Goal: Task Accomplishment & Management: Manage account settings

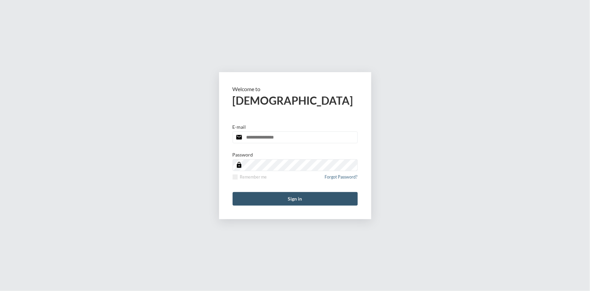
type input "**********"
click at [304, 199] on button "Sign in" at bounding box center [295, 199] width 125 height 14
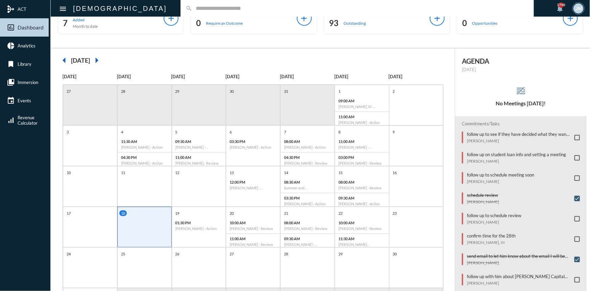
scroll to position [14, 0]
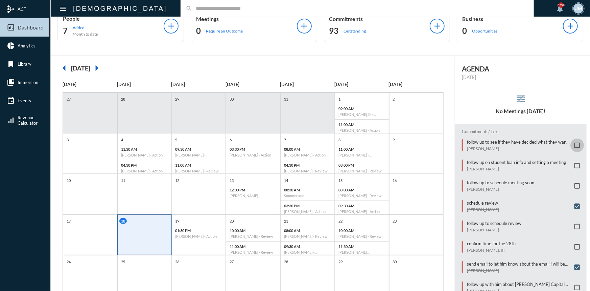
click at [575, 142] on span at bounding box center [577, 144] width 5 height 5
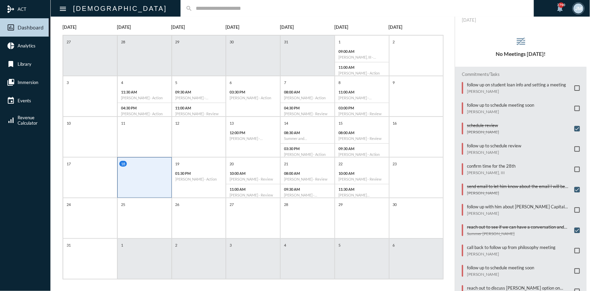
scroll to position [75, 0]
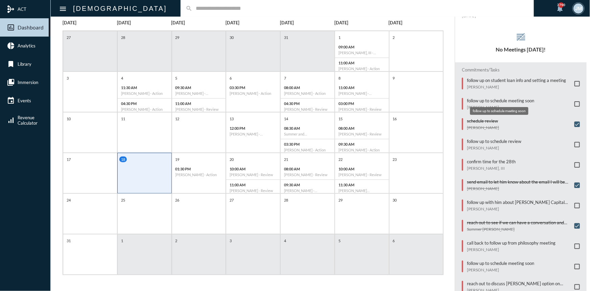
click at [499, 99] on p "follow up to schedule meeting soon" at bounding box center [500, 100] width 67 height 5
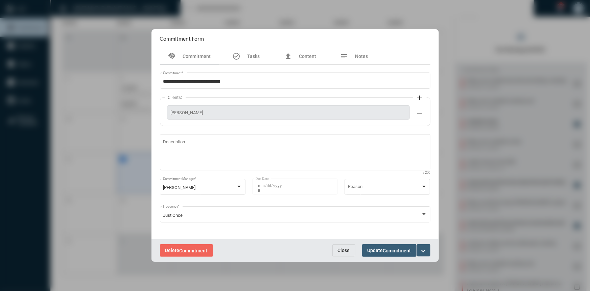
click at [429, 250] on button "expand_more" at bounding box center [424, 250] width 14 height 12
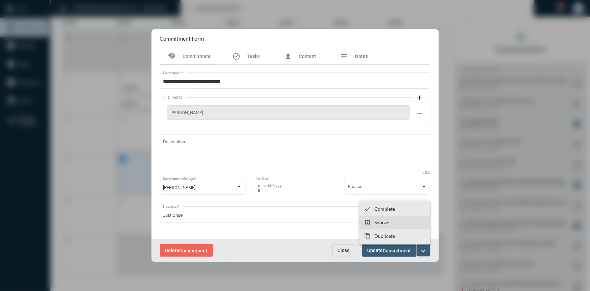
click at [373, 223] on section "snooze Snooze" at bounding box center [395, 222] width 71 height 14
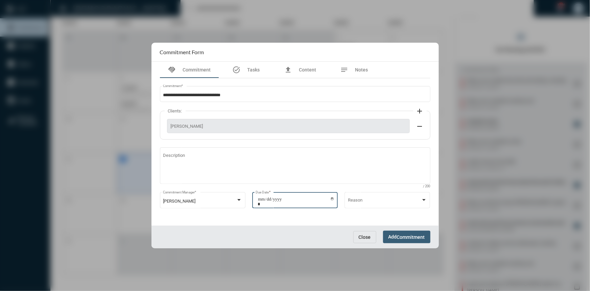
click at [333, 197] on input "**********" at bounding box center [296, 201] width 77 height 9
type input "**********"
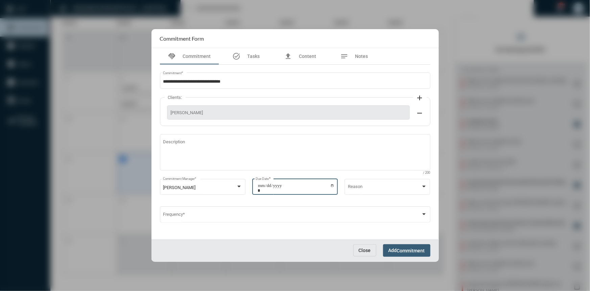
click at [408, 250] on span "Commitment" at bounding box center [411, 250] width 28 height 5
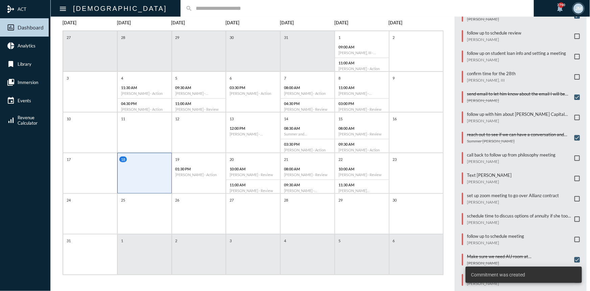
scroll to position [134, 0]
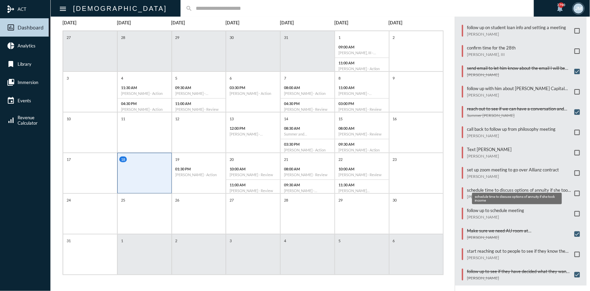
click at [487, 187] on p "schedule time to discuss options of annuity if she took income" at bounding box center [519, 189] width 104 height 5
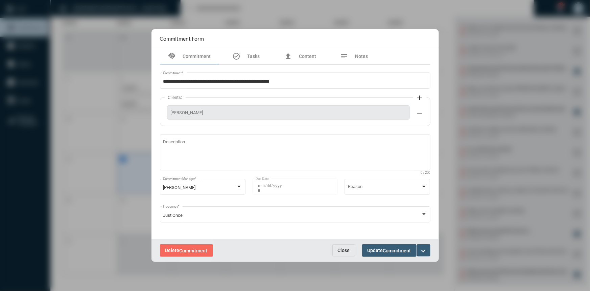
click at [183, 248] on span "Commitment" at bounding box center [194, 250] width 28 height 5
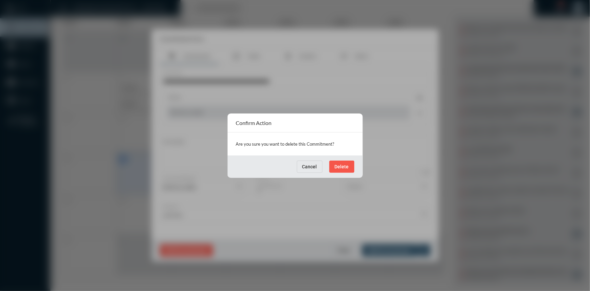
click at [346, 161] on button "Delete" at bounding box center [341, 166] width 25 height 12
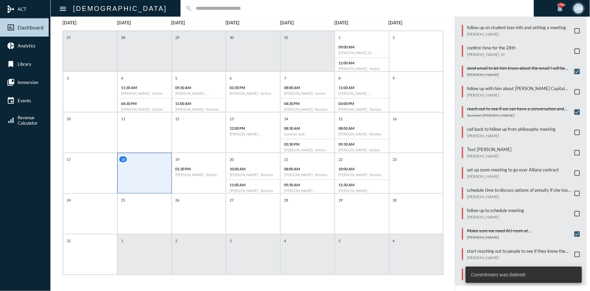
scroll to position [114, 0]
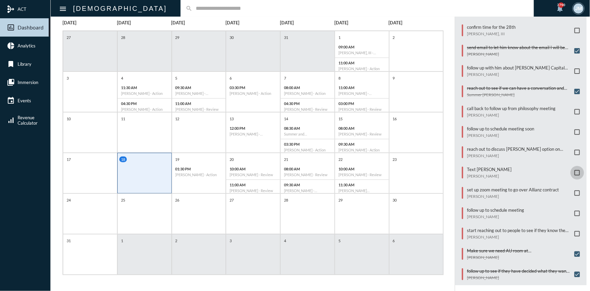
click at [575, 170] on span at bounding box center [577, 172] width 5 height 5
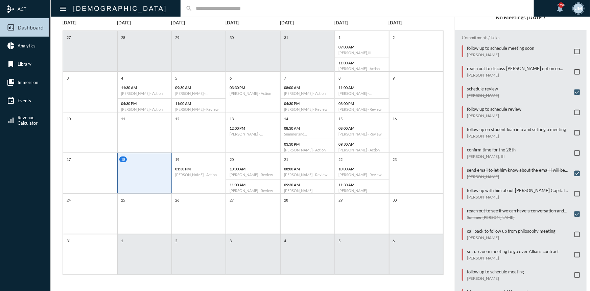
scroll to position [22, 0]
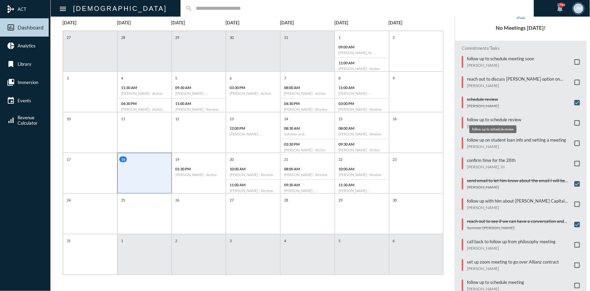
click at [484, 117] on p "follow up to schedule review" at bounding box center [494, 119] width 54 height 5
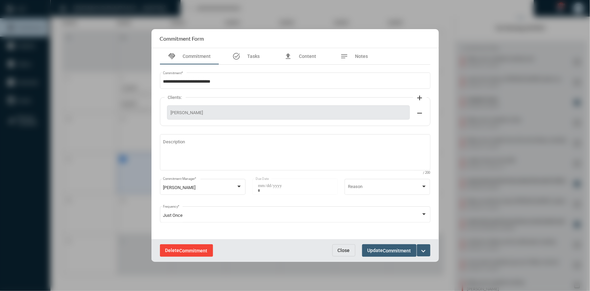
click at [198, 246] on button "Delete Commitment" at bounding box center [186, 250] width 53 height 13
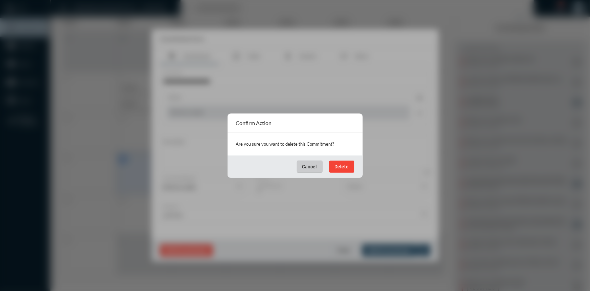
click at [339, 168] on span "Delete" at bounding box center [342, 166] width 14 height 5
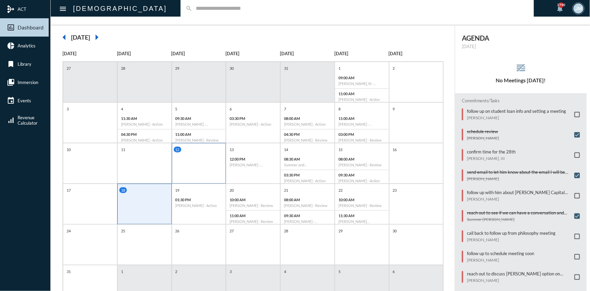
scroll to position [0, 0]
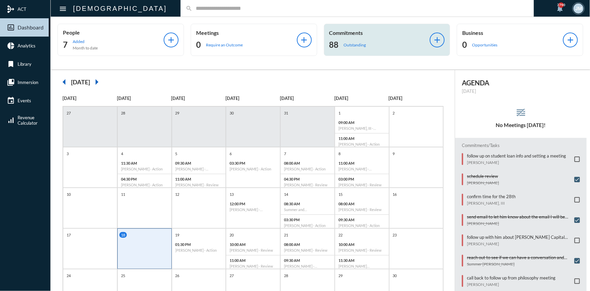
click at [359, 30] on p "Commitments" at bounding box center [379, 32] width 101 height 6
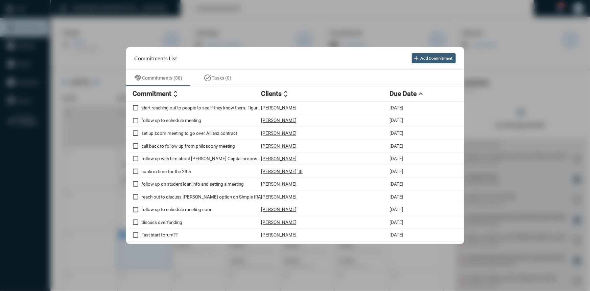
click at [254, 14] on div at bounding box center [295, 145] width 590 height 291
